Goal: Task Accomplishment & Management: Use online tool/utility

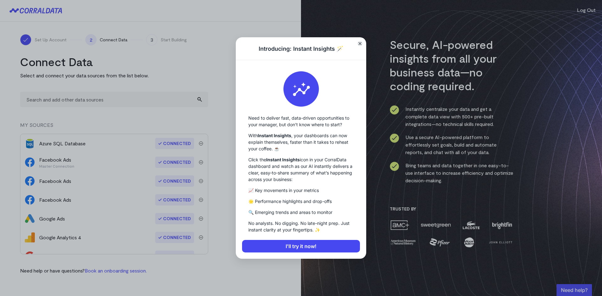
click at [359, 44] on icon "Close" at bounding box center [359, 43] width 3 height 3
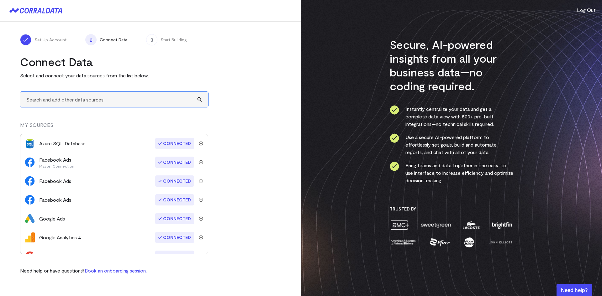
click at [97, 100] on input "text" at bounding box center [114, 99] width 188 height 15
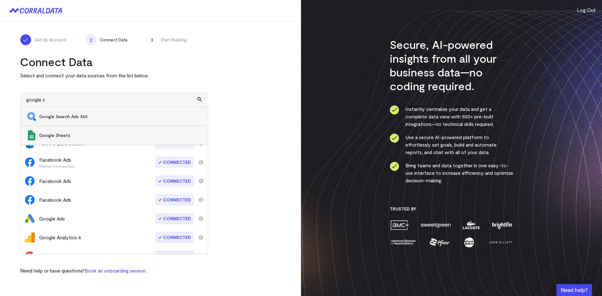
click at [62, 134] on span "Google Sheets" at bounding box center [120, 135] width 162 height 6
type input "Google Sheets"
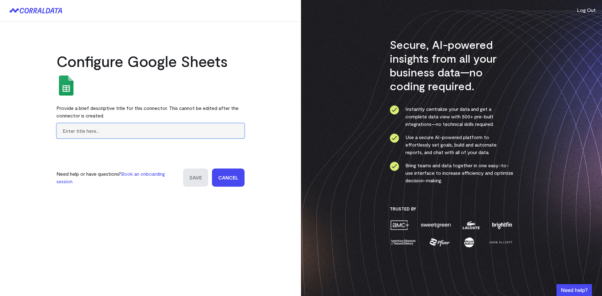
click at [80, 131] on input "text" at bounding box center [150, 130] width 188 height 15
type input "Allergan US"
click at [194, 178] on input "Save" at bounding box center [195, 178] width 25 height 18
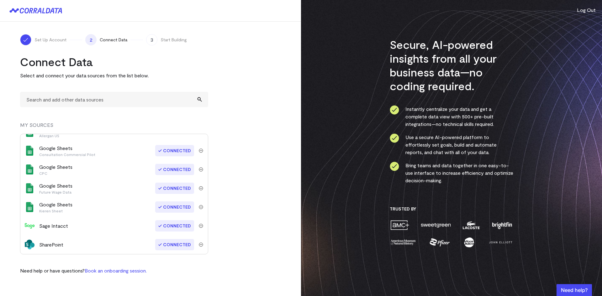
scroll to position [168, 0]
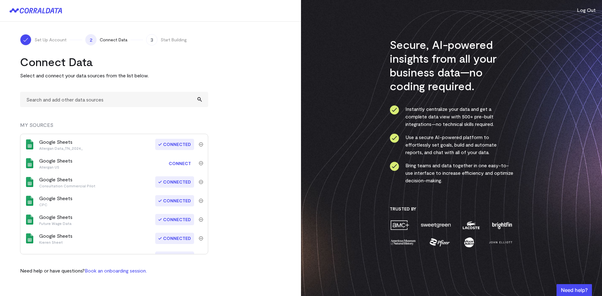
click at [199, 164] on img "submit" at bounding box center [201, 163] width 4 height 4
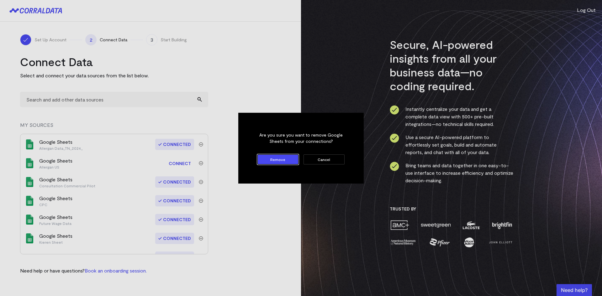
click at [267, 160] on button "Remove" at bounding box center [277, 160] width 41 height 10
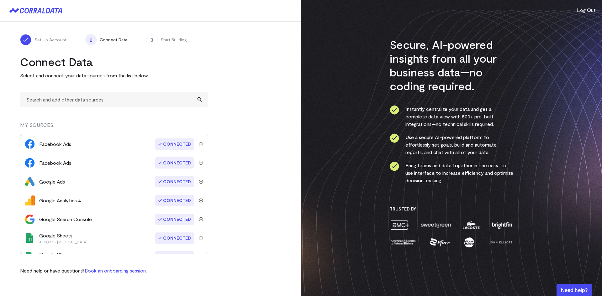
scroll to position [0, 0]
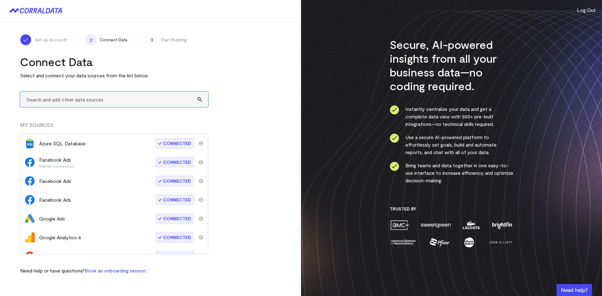
click at [51, 101] on input "text" at bounding box center [114, 99] width 188 height 15
click at [63, 98] on input "Allergan US" at bounding box center [114, 99] width 188 height 15
drag, startPoint x: 32, startPoint y: 99, endPoint x: 0, endPoint y: 97, distance: 32.1
click at [0, 97] on div "Set Up Account 2 Connect Data 3 Start Building Connect Data Select and connect …" at bounding box center [150, 155] width 301 height 266
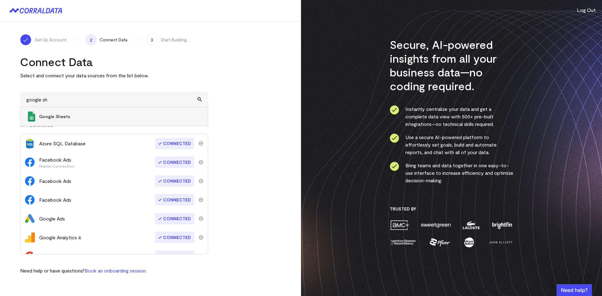
click at [59, 117] on span "Google Sheets" at bounding box center [120, 116] width 162 height 6
type input "Google Sheets"
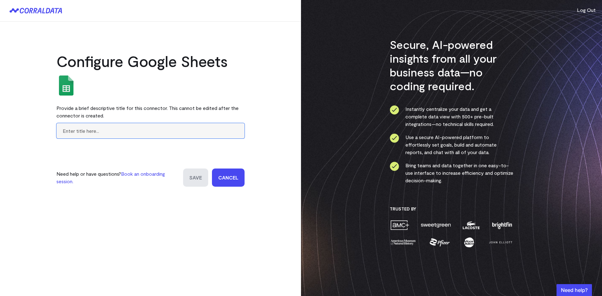
click at [99, 133] on input "text" at bounding box center [150, 130] width 188 height 15
type input "Allergan US [MEDICAL_DATA]"
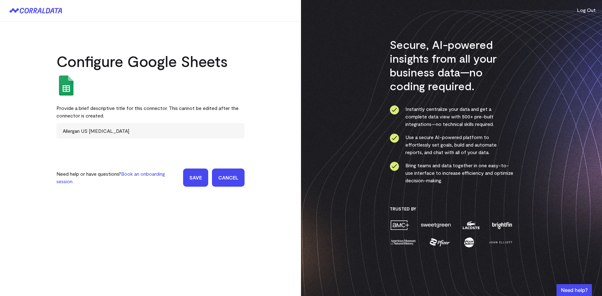
click at [194, 181] on input "Save" at bounding box center [195, 178] width 25 height 18
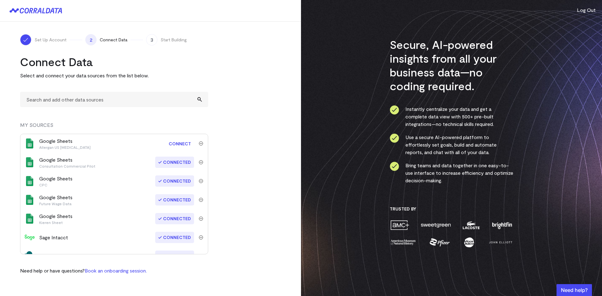
scroll to position [157, 0]
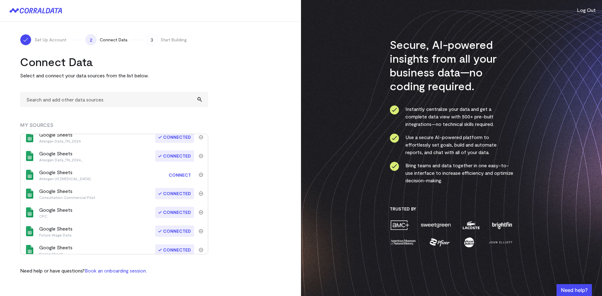
click at [180, 174] on link "Connect" at bounding box center [180, 175] width 29 height 12
